Goal: Transaction & Acquisition: Purchase product/service

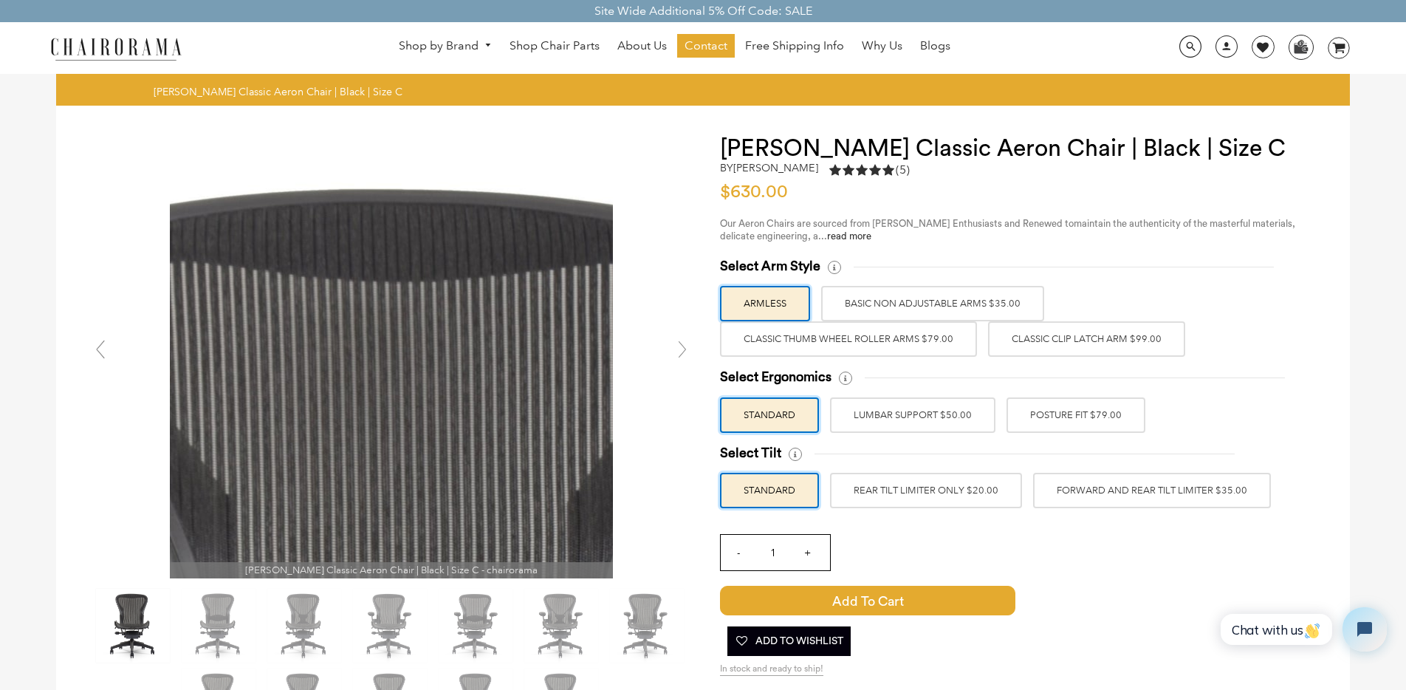
click at [382, 214] on img at bounding box center [391, 356] width 443 height 443
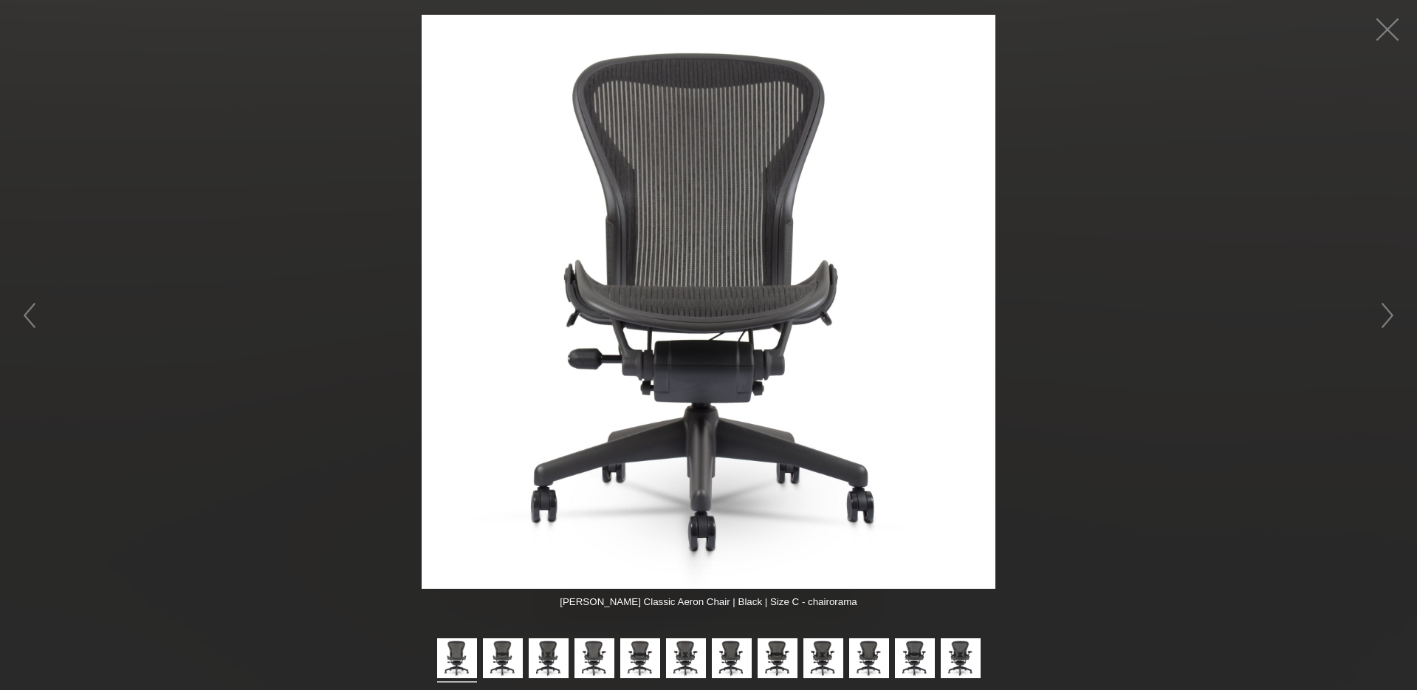
click at [340, 232] on figure at bounding box center [708, 302] width 1417 height 574
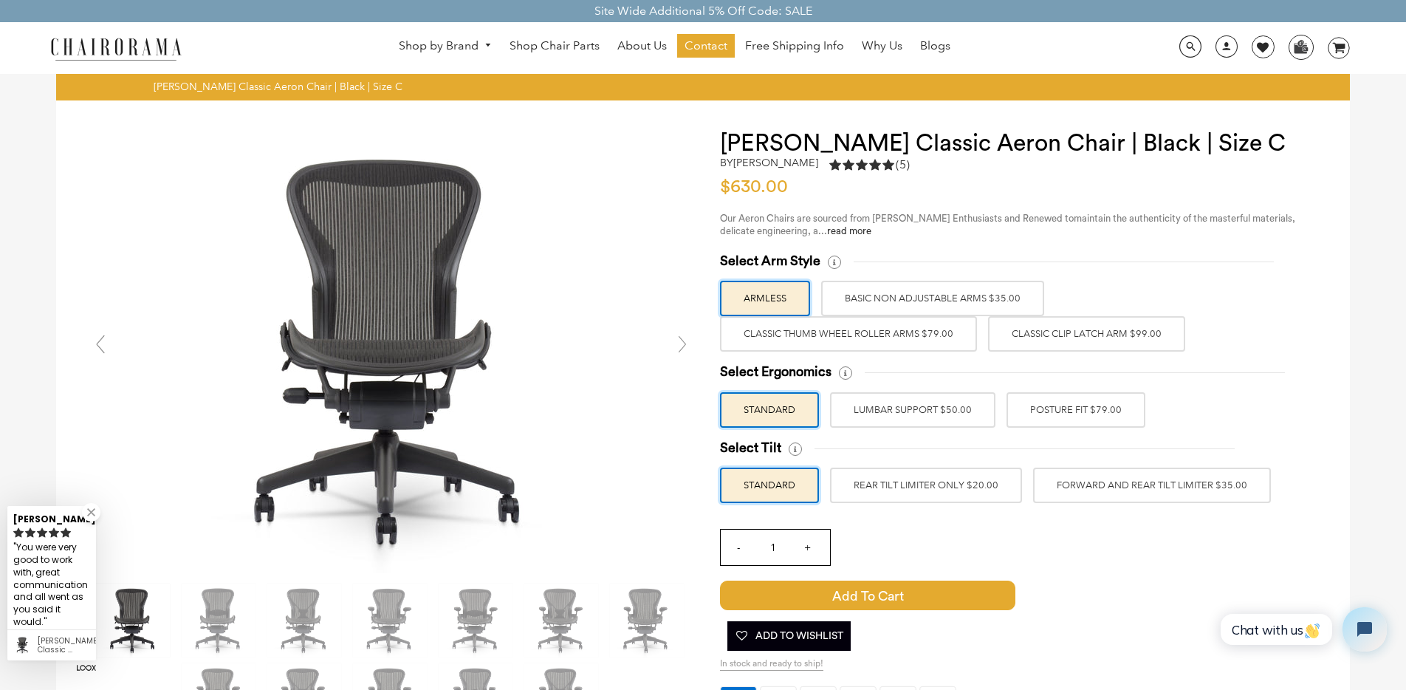
scroll to position [6, 0]
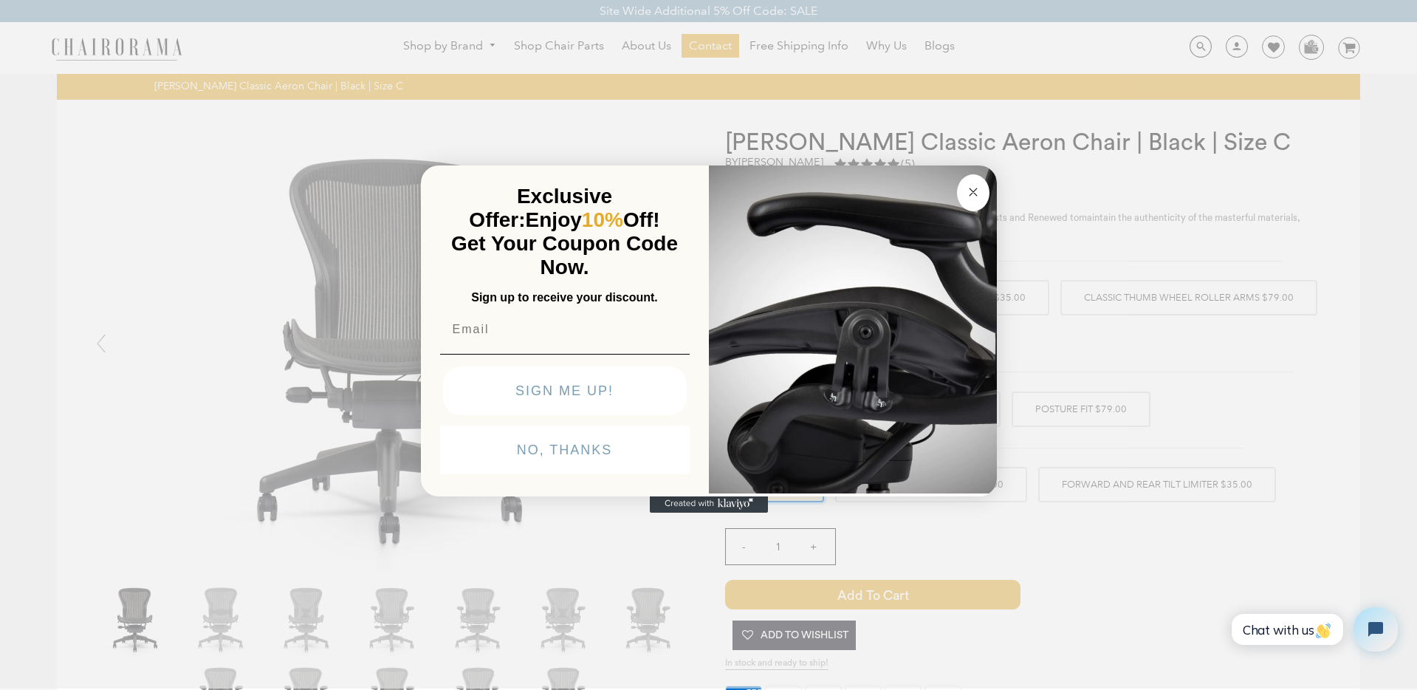
click at [976, 185] on circle "Close dialog" at bounding box center [972, 192] width 17 height 17
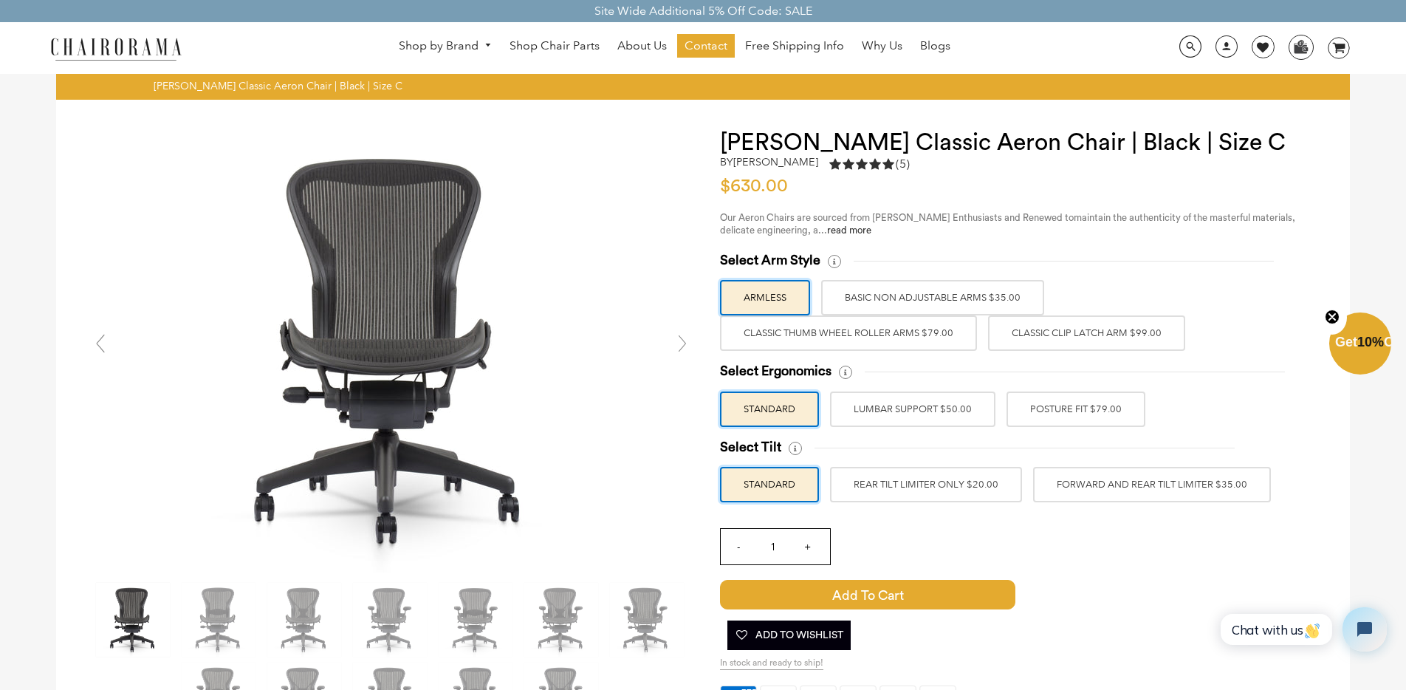
click at [1037, 411] on label "POSTURE FIT $79.00" at bounding box center [1075, 408] width 139 height 35
click at [0, 0] on input "POSTURE FIT $79.00" at bounding box center [0, 0] width 0 height 0
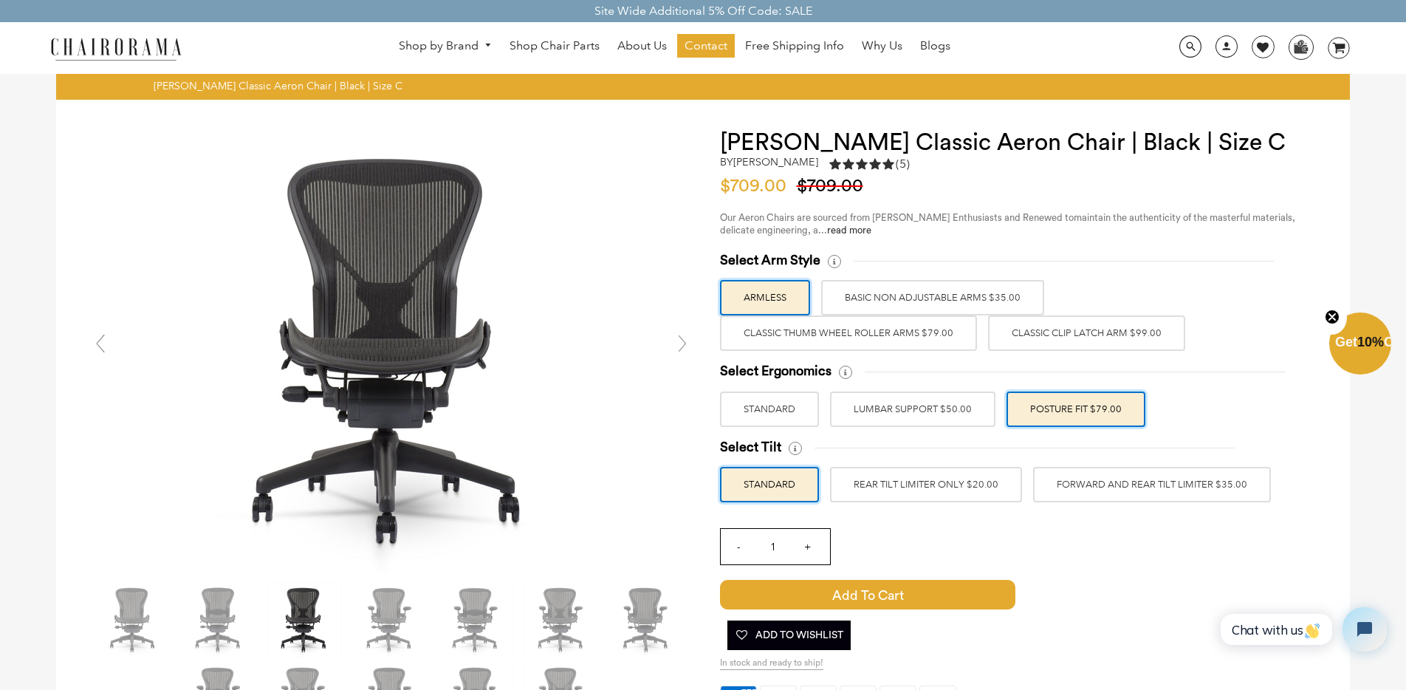
click at [969, 413] on label "LUMBAR SUPPORT $50.00" at bounding box center [912, 408] width 165 height 35
click at [0, 0] on input "LUMBAR SUPPORT $50.00" at bounding box center [0, 0] width 0 height 0
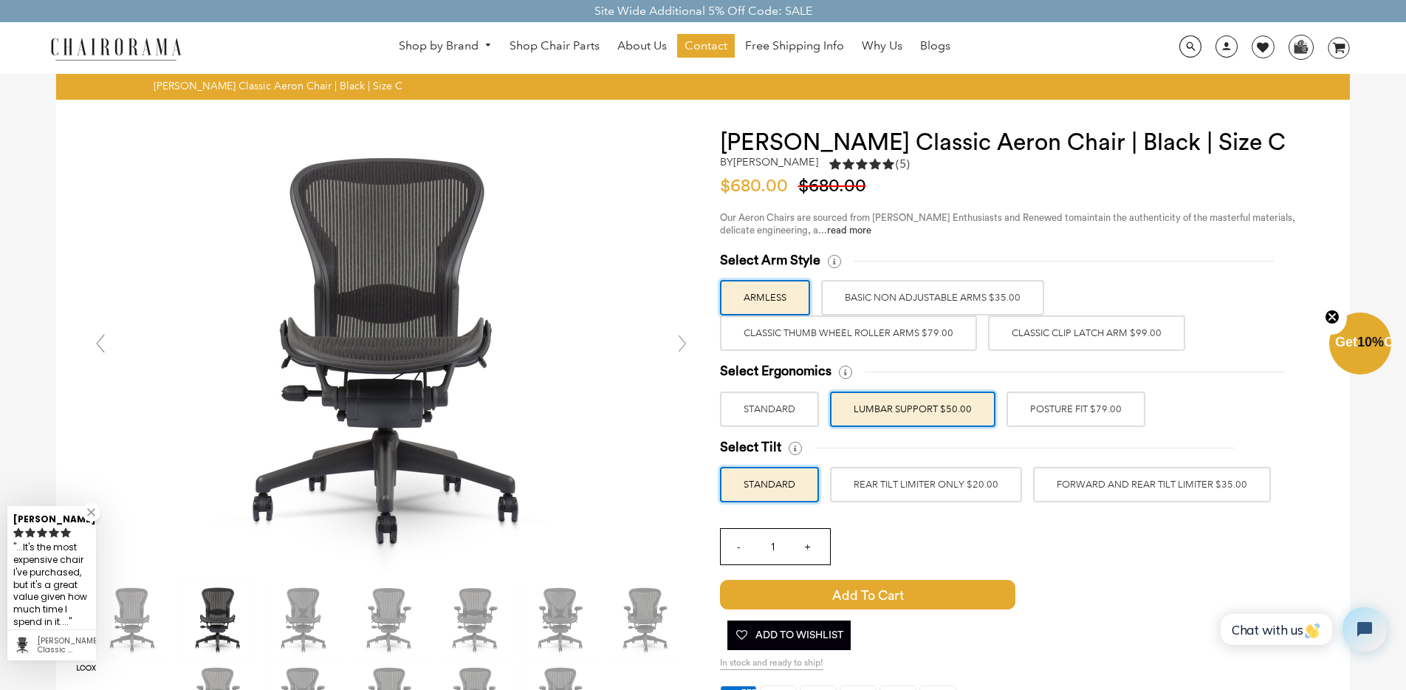
click at [1092, 418] on label "POSTURE FIT $79.00" at bounding box center [1075, 408] width 139 height 35
click at [0, 0] on input "POSTURE FIT $79.00" at bounding box center [0, 0] width 0 height 0
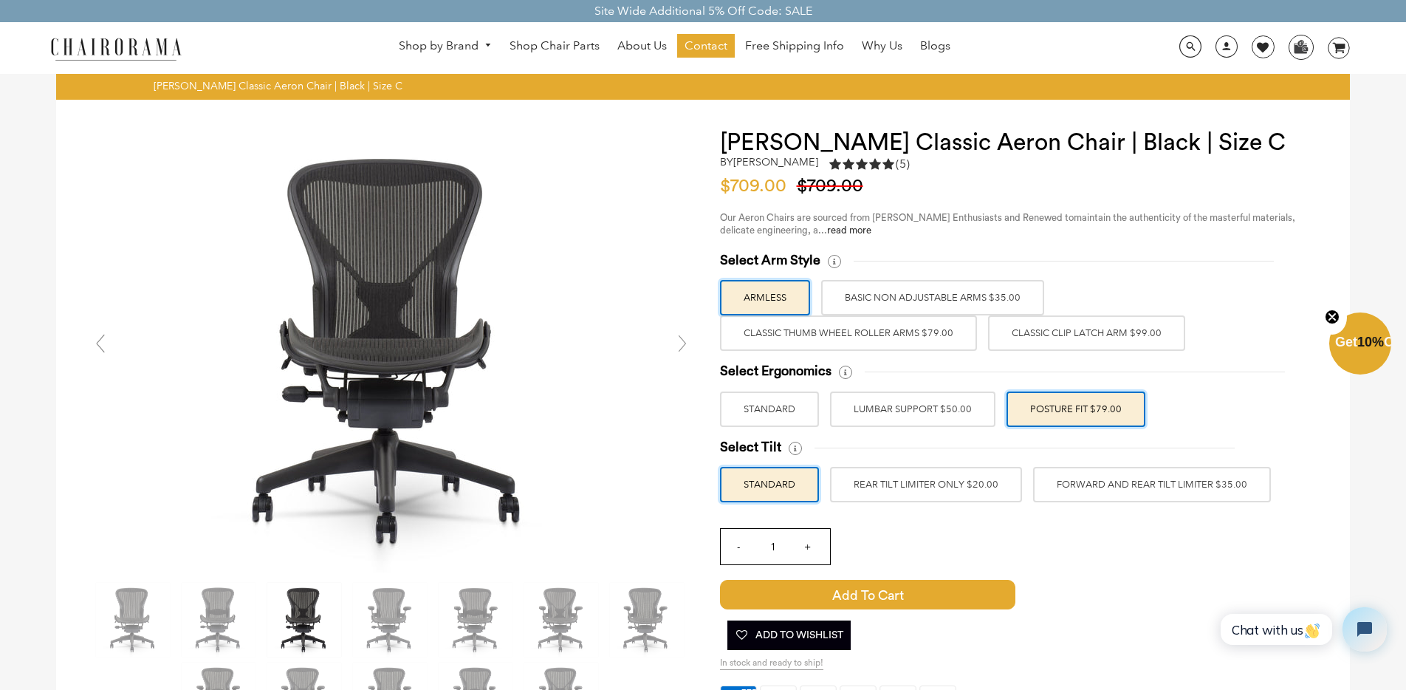
click at [946, 306] on label "BASIC NON ADJUSTABLE ARMS $35.00" at bounding box center [932, 297] width 223 height 35
click at [0, 0] on input "BASIC NON ADJUSTABLE ARMS $35.00" at bounding box center [0, 0] width 0 height 0
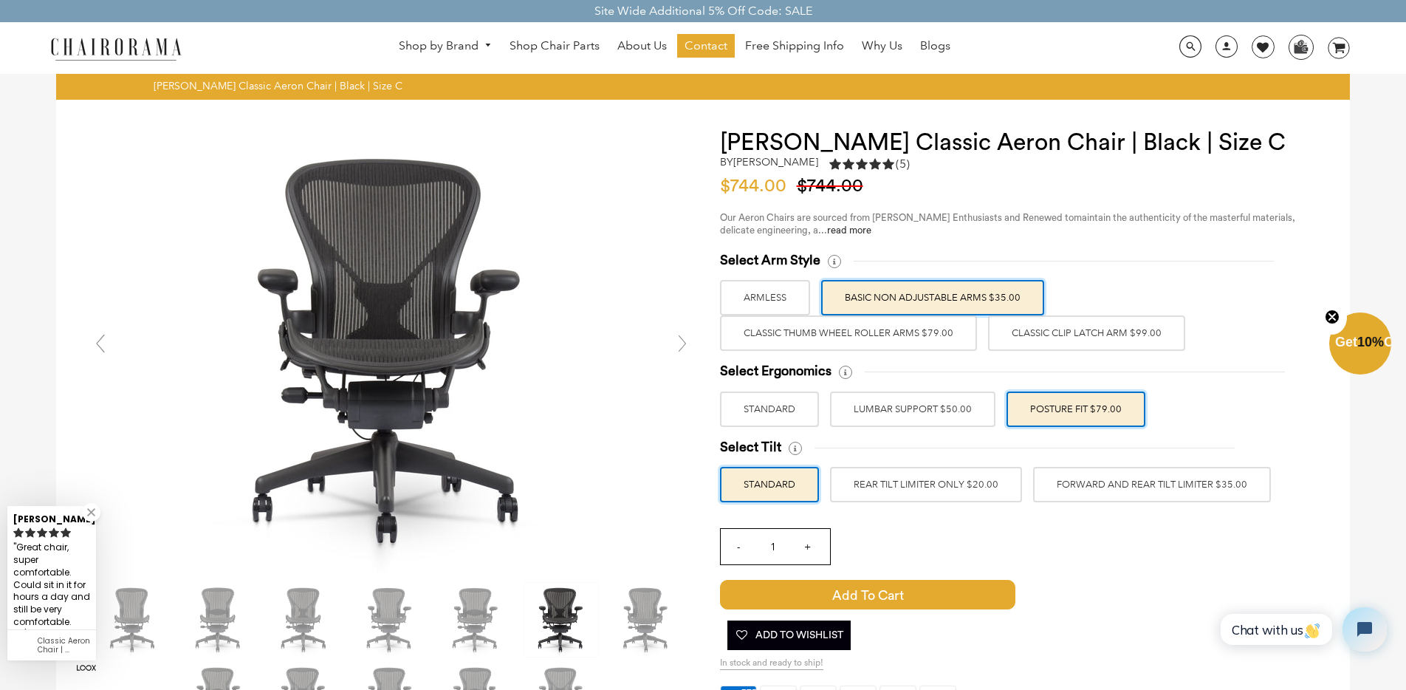
click at [961, 489] on label "REAR TILT LIMITER ONLY $20.00" at bounding box center [926, 484] width 192 height 35
click at [0, 0] on input "REAR TILT LIMITER ONLY $20.00" at bounding box center [0, 0] width 0 height 0
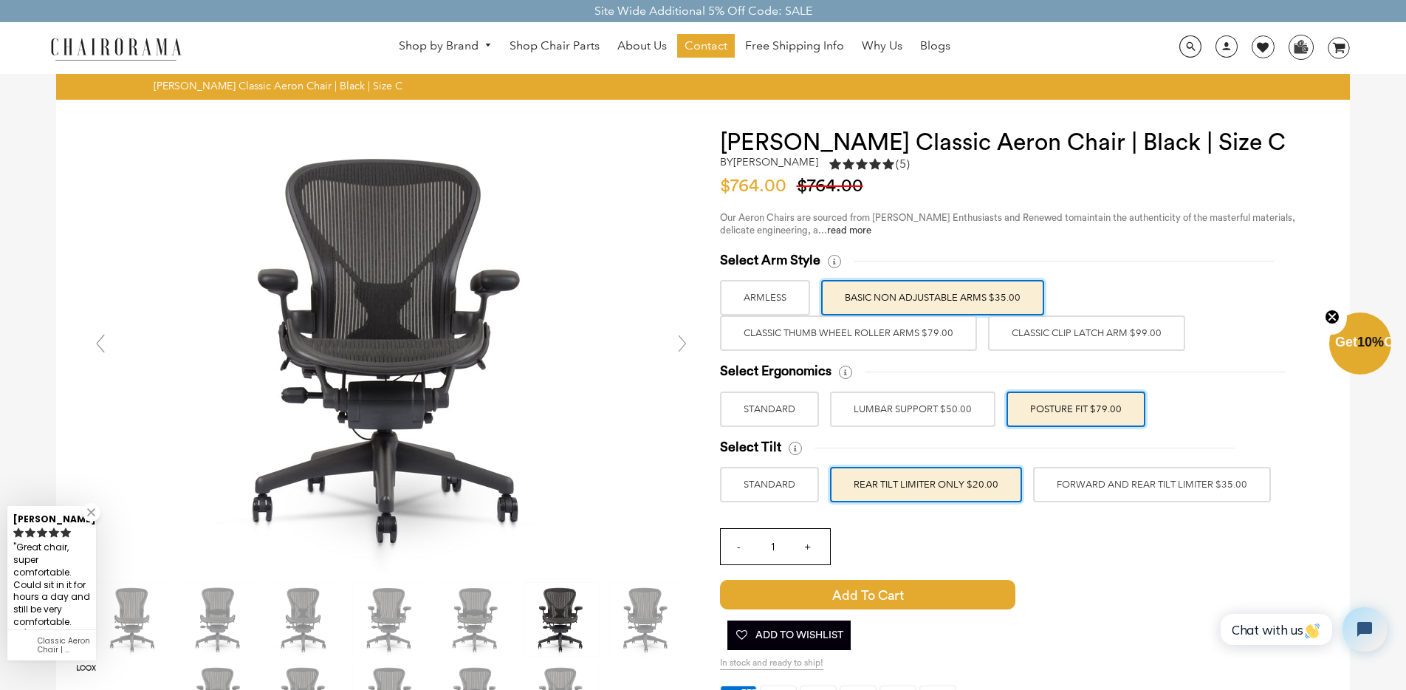
click at [1080, 485] on label "FORWARD AND REAR TILT LIMITER $35.00" at bounding box center [1152, 484] width 238 height 35
click at [0, 0] on input "FORWARD AND REAR TILT LIMITER $35.00" at bounding box center [0, 0] width 0 height 0
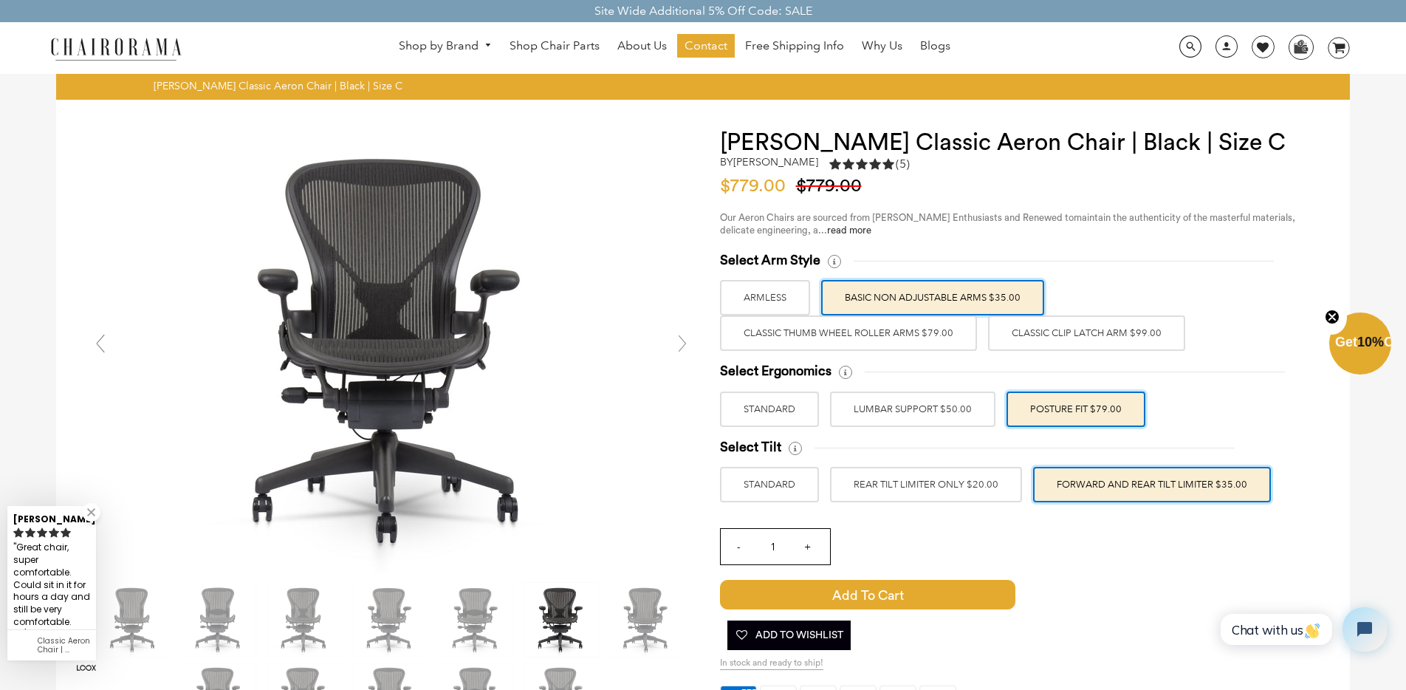
click at [1116, 343] on label "Classic Clip Latch Arm $99.00" at bounding box center [1086, 332] width 197 height 35
click at [0, 0] on input "Classic Clip Latch Arm $99.00" at bounding box center [0, 0] width 0 height 0
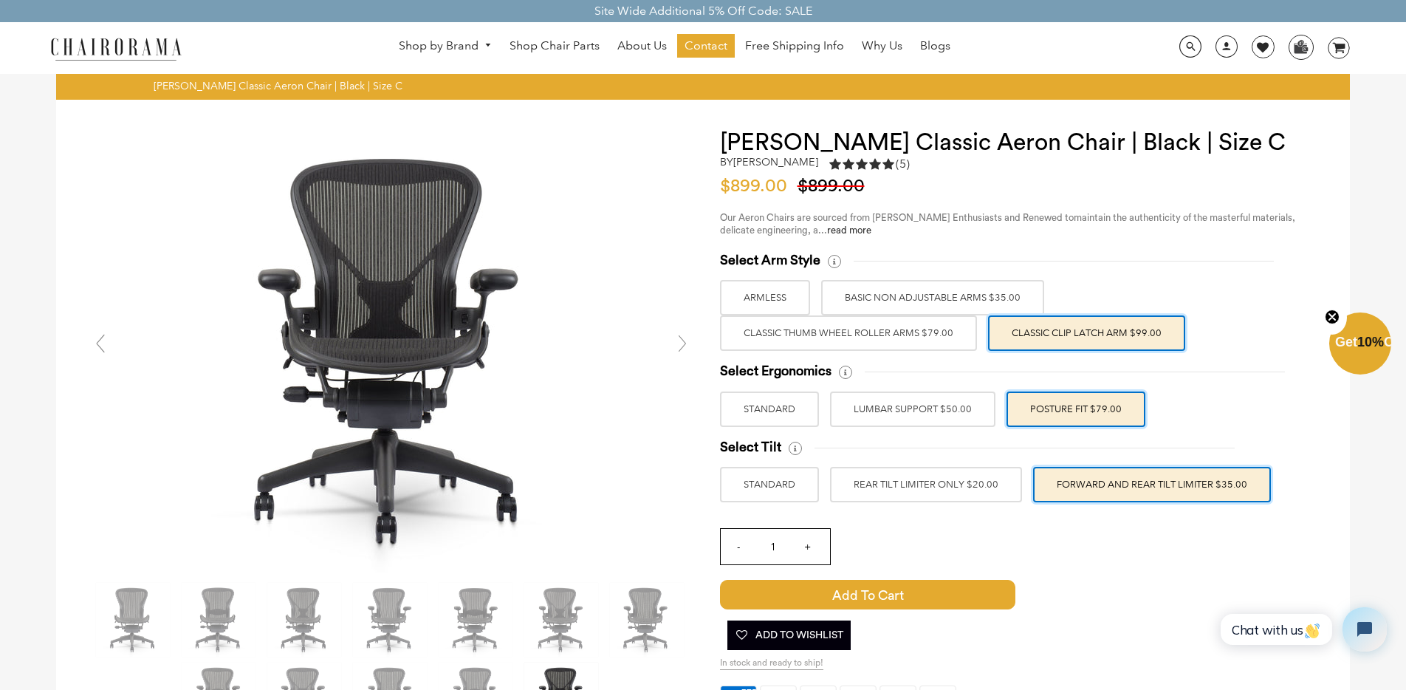
click at [1014, 338] on label "Classic Clip Latch Arm $99.00" at bounding box center [1086, 332] width 197 height 35
click at [0, 0] on input "Classic Clip Latch Arm $99.00" at bounding box center [0, 0] width 0 height 0
click at [964, 329] on label "Classic Thumb Wheel Roller Arms $79.00" at bounding box center [848, 332] width 257 height 35
click at [0, 0] on input "Classic Thumb Wheel Roller Arms $79.00" at bounding box center [0, 0] width 0 height 0
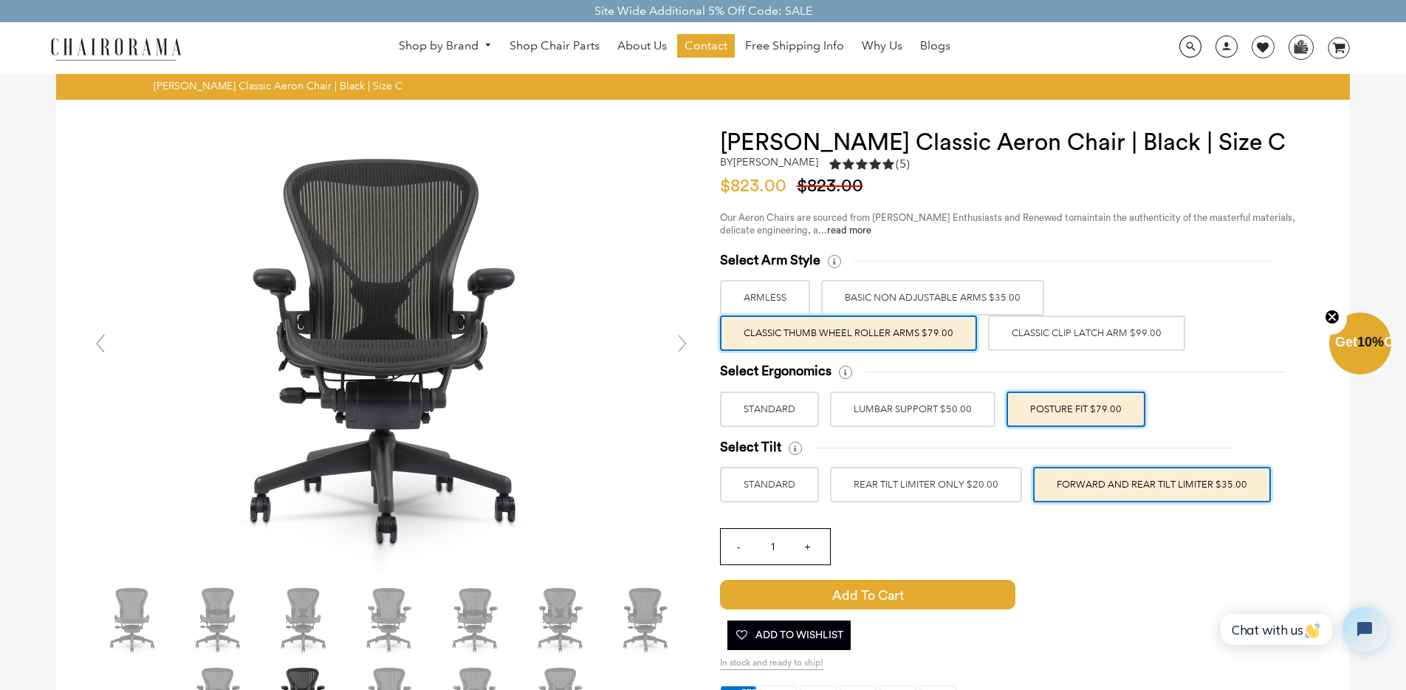
click at [966, 298] on label "BASIC NON ADJUSTABLE ARMS $35.00" at bounding box center [932, 297] width 223 height 35
click at [0, 0] on input "BASIC NON ADJUSTABLE ARMS $35.00" at bounding box center [0, 0] width 0 height 0
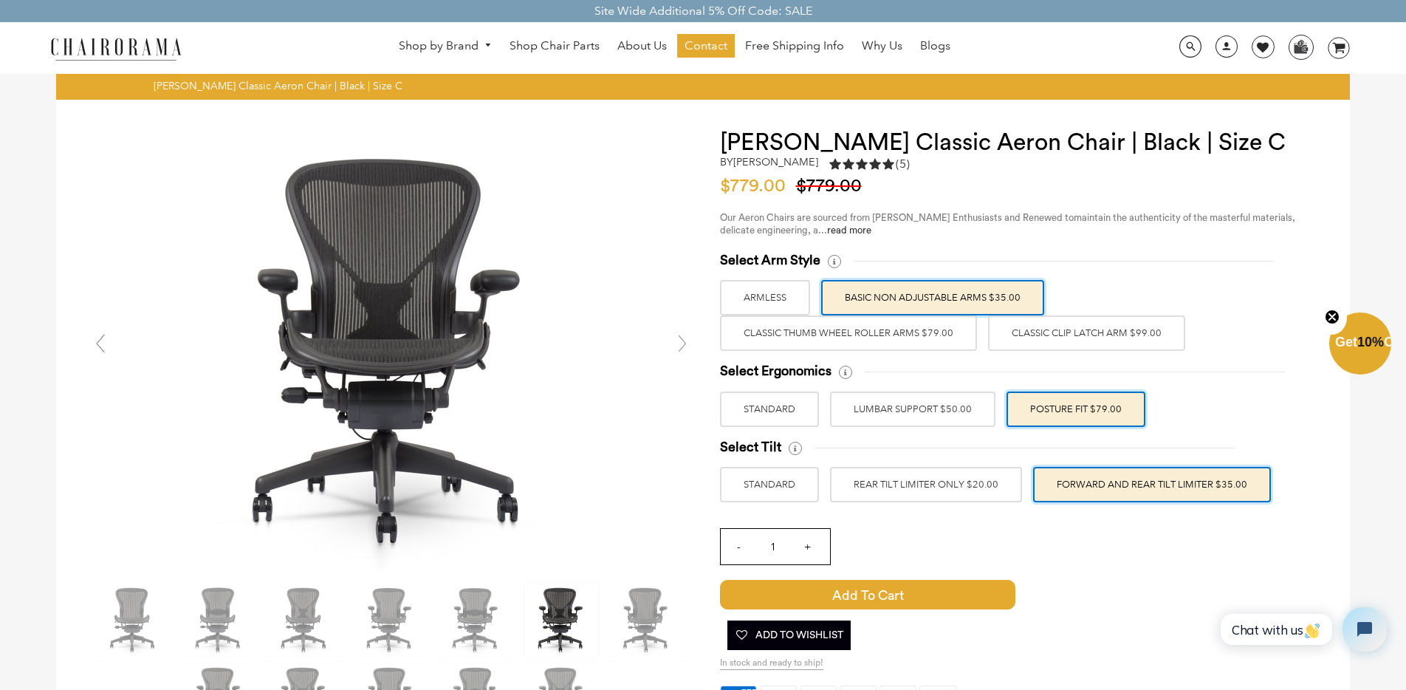
click at [773, 301] on label "ARMLESS" at bounding box center [765, 297] width 90 height 35
click at [0, 0] on input "ARMLESS" at bounding box center [0, 0] width 0 height 0
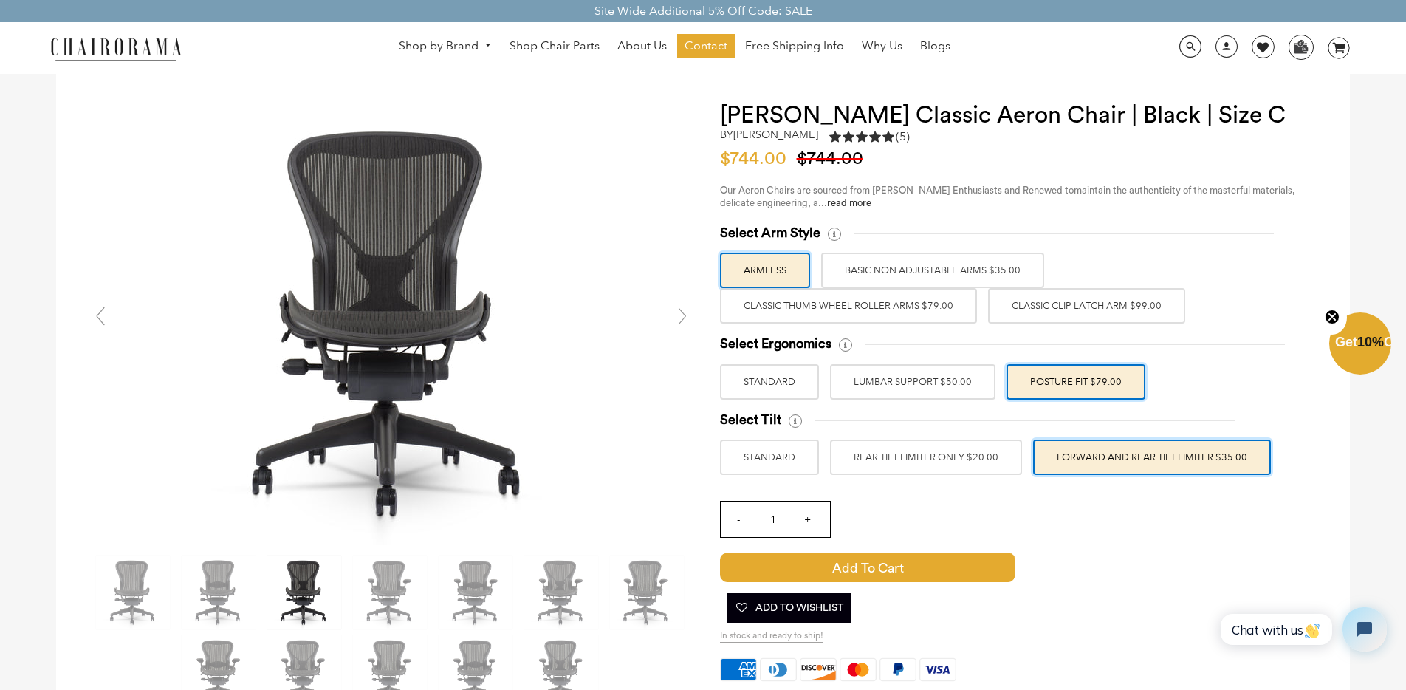
scroll to position [35, 0]
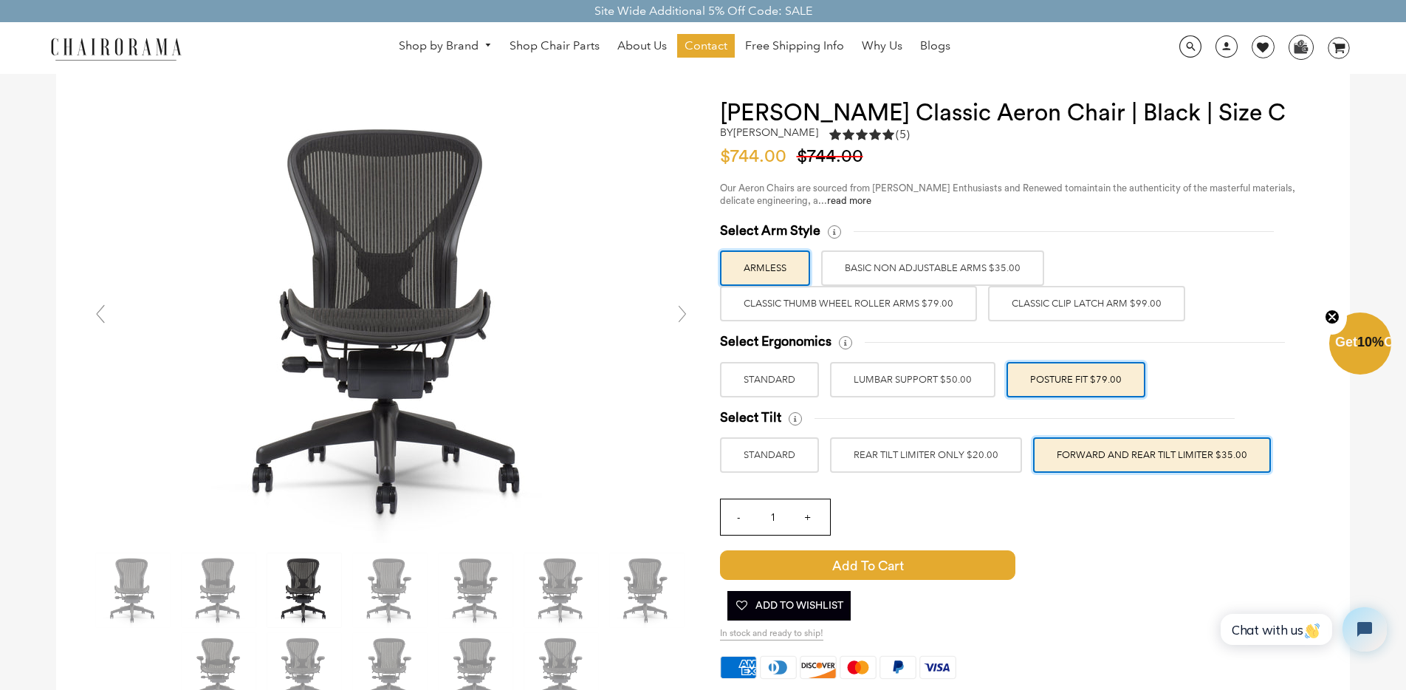
drag, startPoint x: 770, startPoint y: 381, endPoint x: 772, endPoint y: 424, distance: 42.9
click at [771, 381] on label "STANDARD" at bounding box center [769, 379] width 99 height 35
click at [0, 0] on input "STANDARD" at bounding box center [0, 0] width 0 height 0
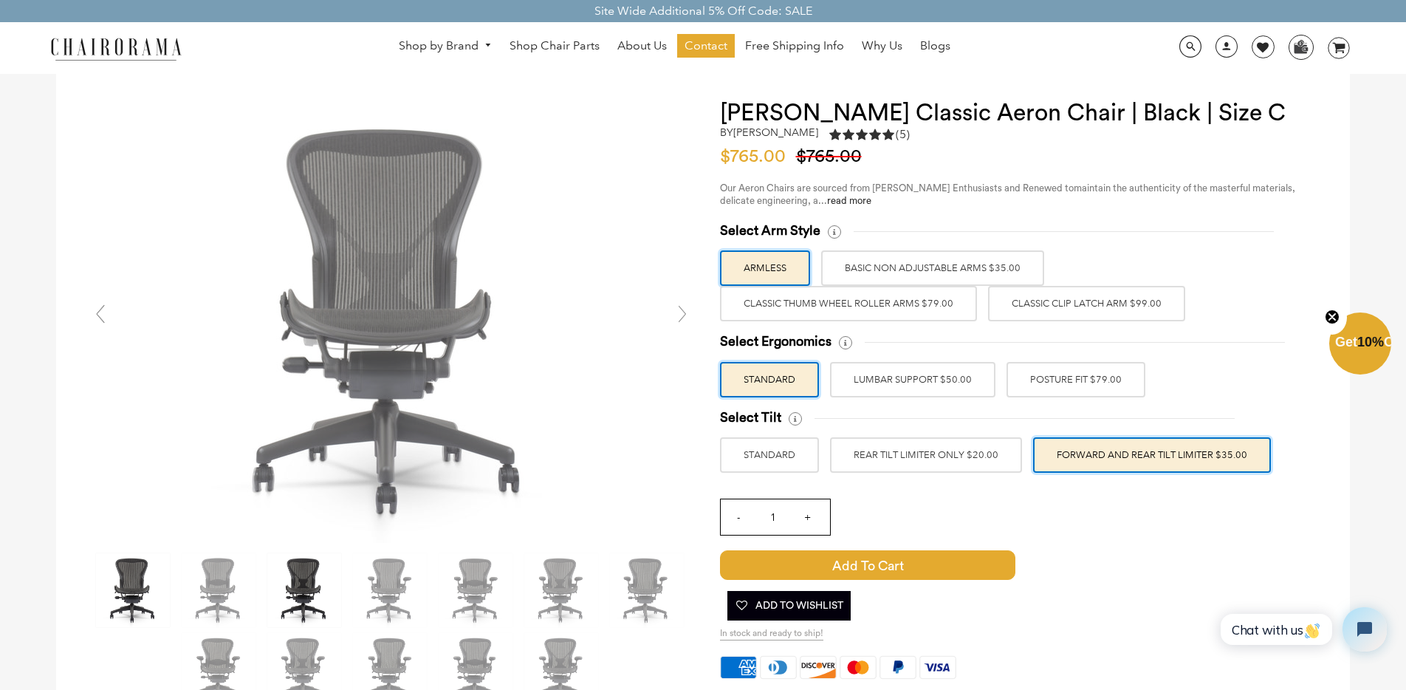
click at [772, 454] on label "STANDARD" at bounding box center [769, 454] width 99 height 35
click at [0, 0] on input "STANDARD" at bounding box center [0, 0] width 0 height 0
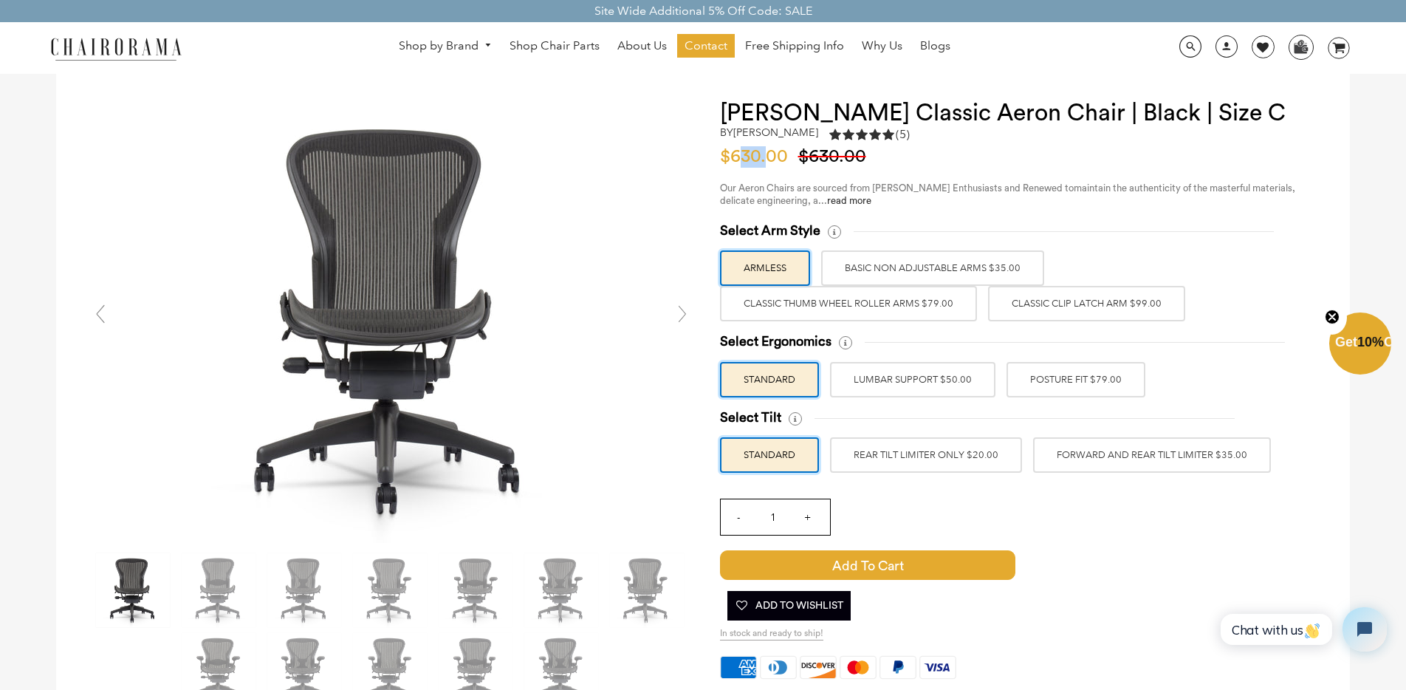
drag, startPoint x: 737, startPoint y: 161, endPoint x: 767, endPoint y: 159, distance: 30.3
click at [767, 159] on span "$630.00" at bounding box center [757, 157] width 75 height 18
click at [759, 159] on span "$630.00" at bounding box center [757, 157] width 75 height 18
click at [890, 277] on label "BASIC NON ADJUSTABLE ARMS $35.00" at bounding box center [932, 267] width 223 height 35
click at [0, 0] on input "BASIC NON ADJUSTABLE ARMS $35.00" at bounding box center [0, 0] width 0 height 0
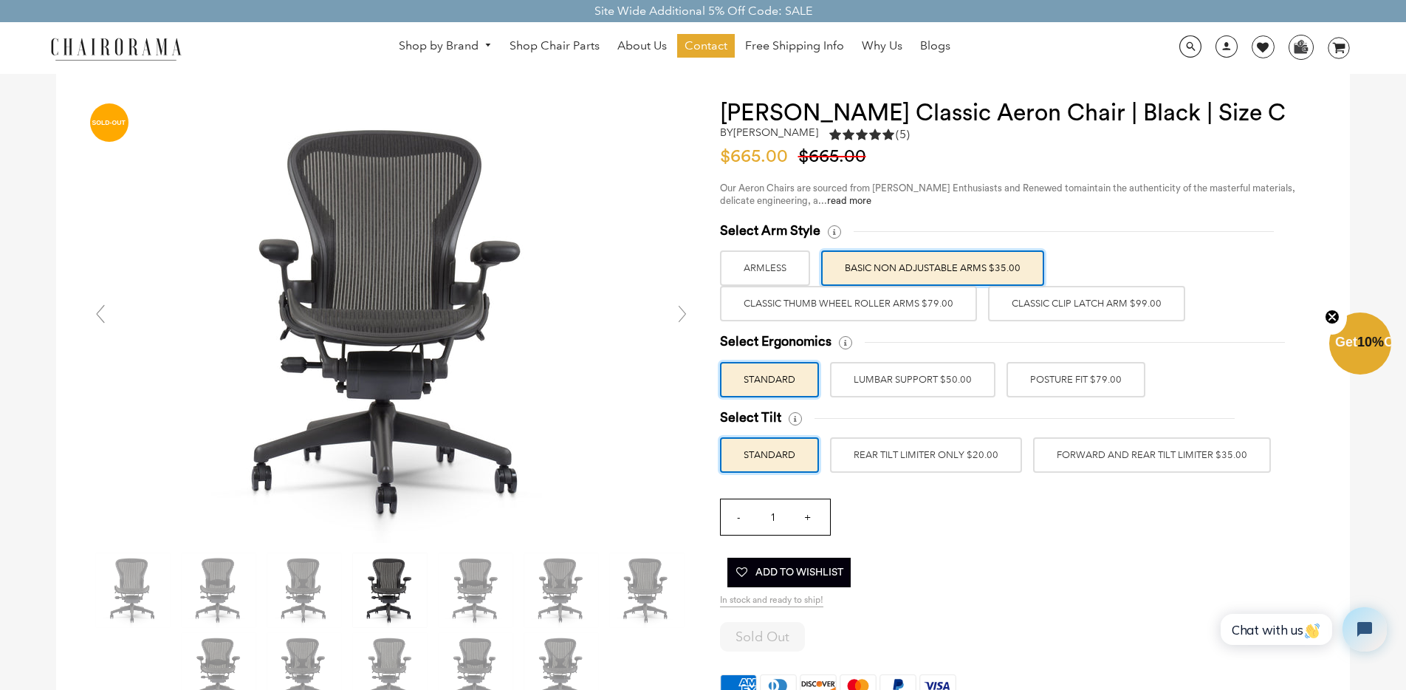
click at [873, 306] on label "Classic Thumb Wheel Roller Arms $79.00" at bounding box center [848, 303] width 257 height 35
click at [0, 0] on input "Classic Thumb Wheel Roller Arms $79.00" at bounding box center [0, 0] width 0 height 0
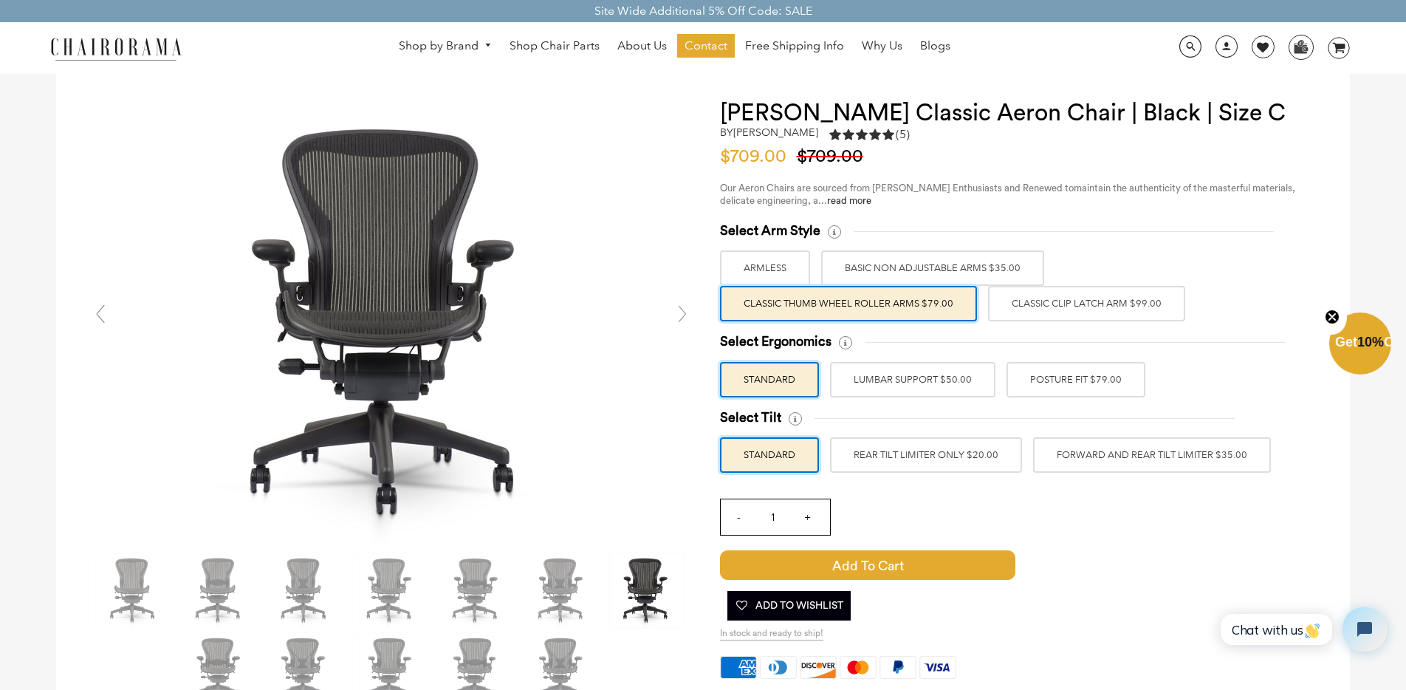
click at [898, 374] on label "LUMBAR SUPPORT $50.00" at bounding box center [912, 379] width 165 height 35
click at [0, 0] on input "LUMBAR SUPPORT $50.00" at bounding box center [0, 0] width 0 height 0
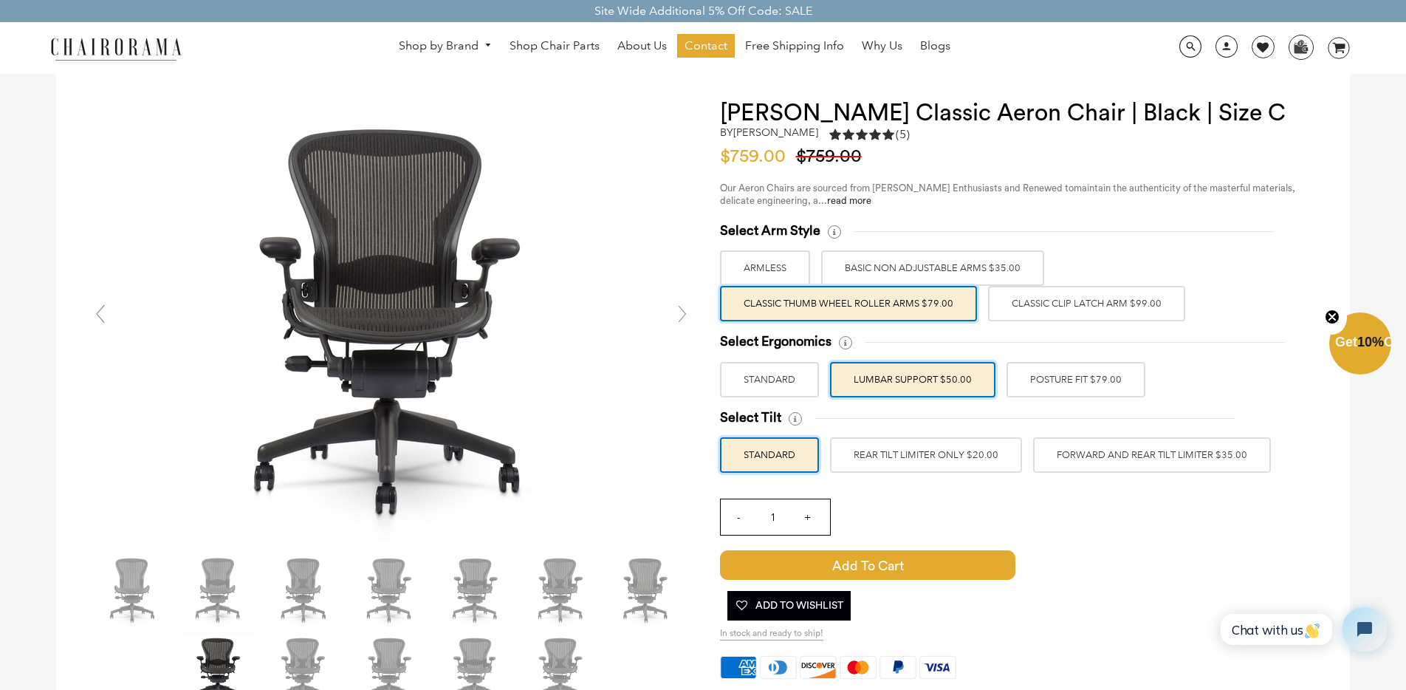
click at [921, 456] on label "REAR TILT LIMITER ONLY $20.00" at bounding box center [926, 454] width 192 height 35
click at [0, 0] on input "REAR TILT LIMITER ONLY $20.00" at bounding box center [0, 0] width 0 height 0
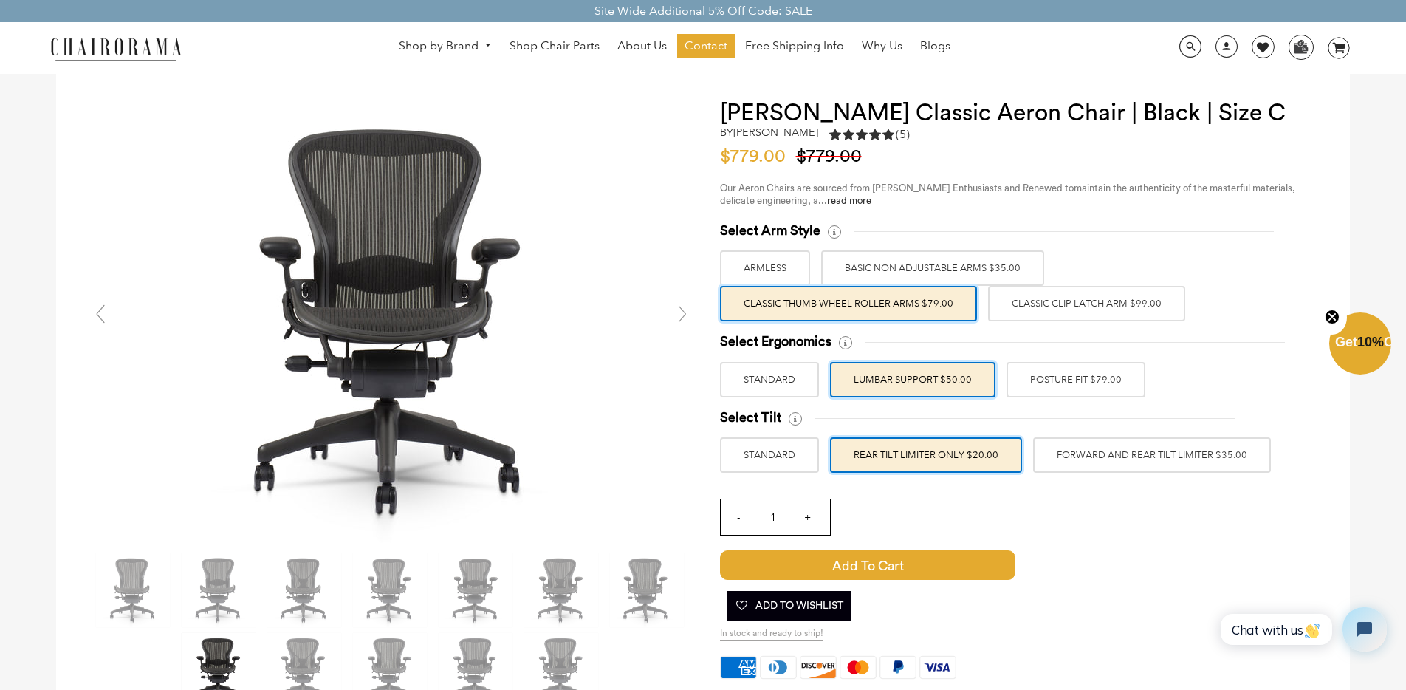
click at [1094, 465] on label "FORWARD AND REAR TILT LIMITER $35.00" at bounding box center [1152, 454] width 238 height 35
click at [892, 470] on label "REAR TILT LIMITER ONLY $20.00" at bounding box center [926, 454] width 192 height 35
click at [0, 0] on input "REAR TILT LIMITER ONLY $20.00" at bounding box center [0, 0] width 0 height 0
click at [1125, 459] on label "FORWARD AND REAR TILT LIMITER $35.00" at bounding box center [1152, 454] width 238 height 35
click at [0, 0] on input "FORWARD AND REAR TILT LIMITER $35.00" at bounding box center [0, 0] width 0 height 0
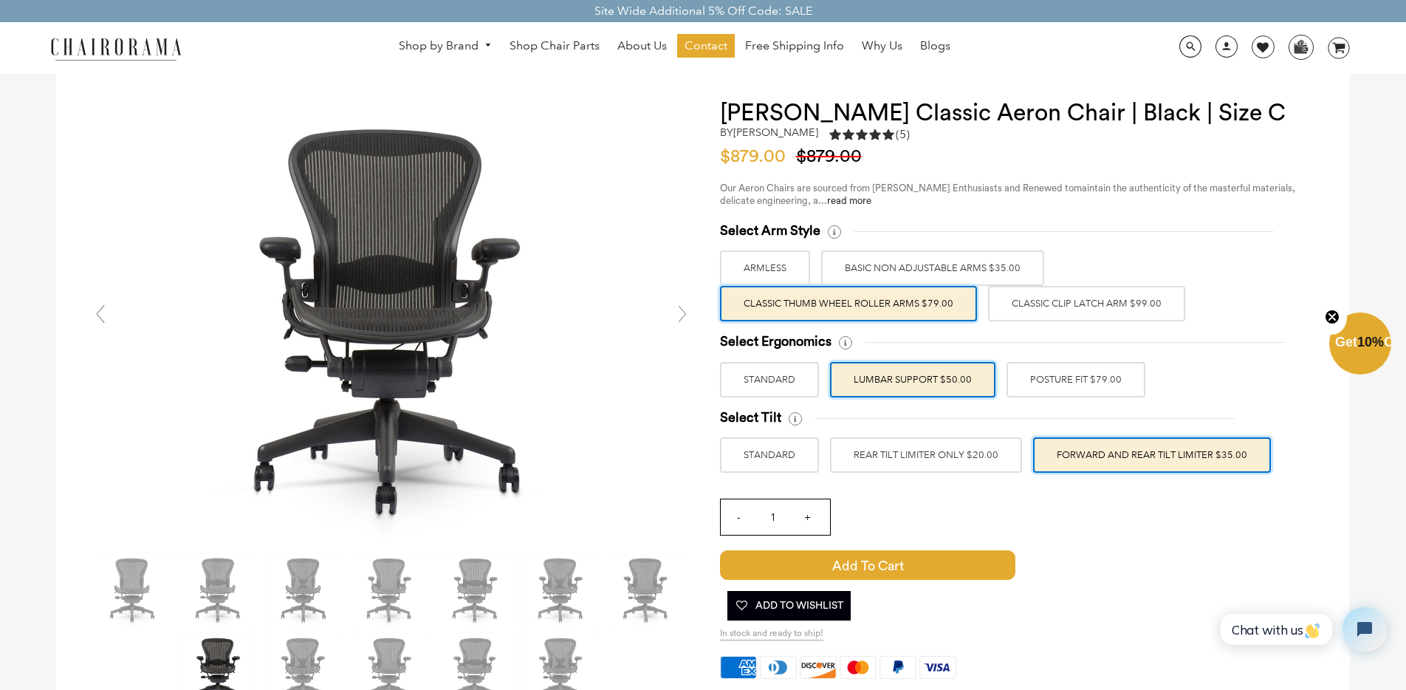
click at [799, 456] on label "STANDARD" at bounding box center [769, 454] width 99 height 35
click at [0, 0] on input "STANDARD" at bounding box center [0, 0] width 0 height 0
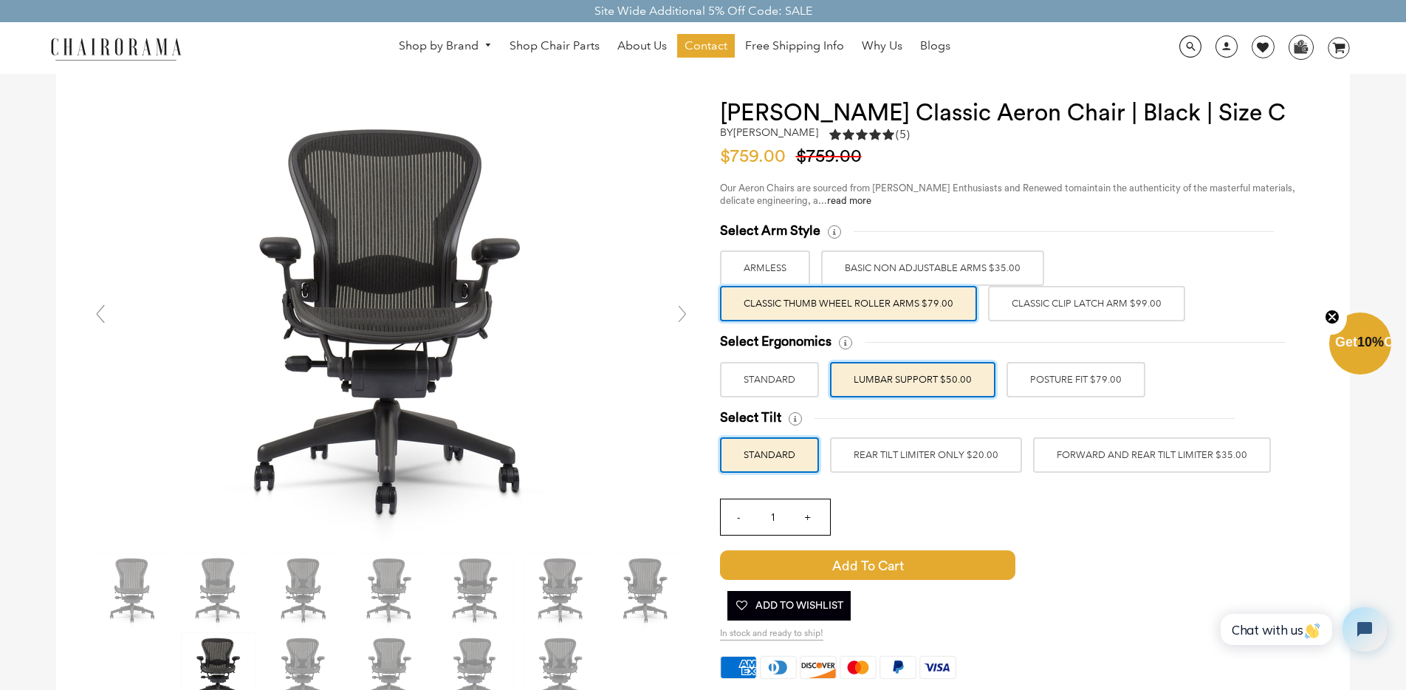
click at [914, 461] on label "REAR TILT LIMITER ONLY $20.00" at bounding box center [926, 454] width 192 height 35
click at [0, 0] on input "REAR TILT LIMITER ONLY $20.00" at bounding box center [0, 0] width 0 height 0
